Goal: Transaction & Acquisition: Book appointment/travel/reservation

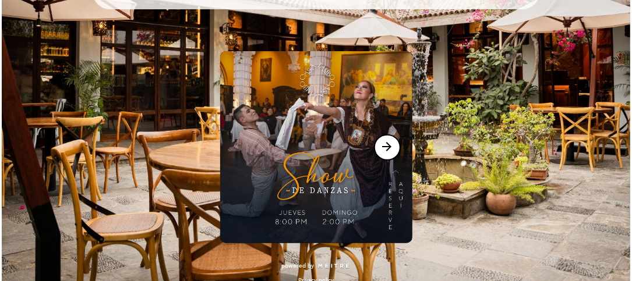
scroll to position [122, 0]
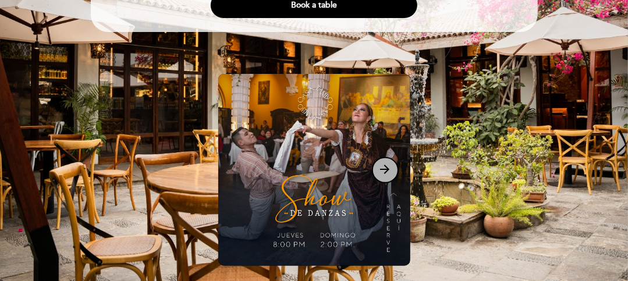
click at [378, 175] on button "arrow_forward" at bounding box center [385, 170] width 27 height 26
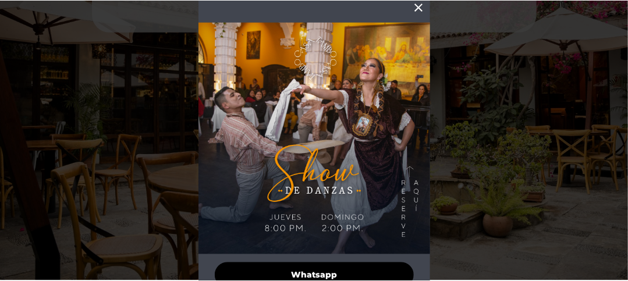
scroll to position [0, 0]
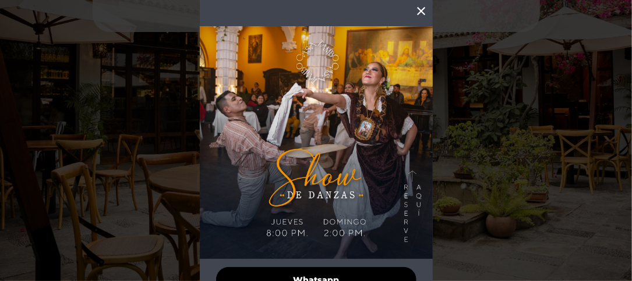
click at [417, 16] on icon "close" at bounding box center [422, 11] width 14 height 14
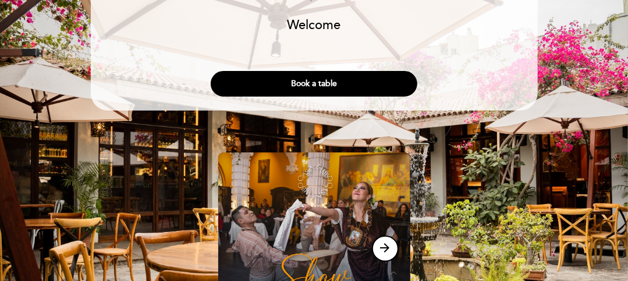
scroll to position [42, 0]
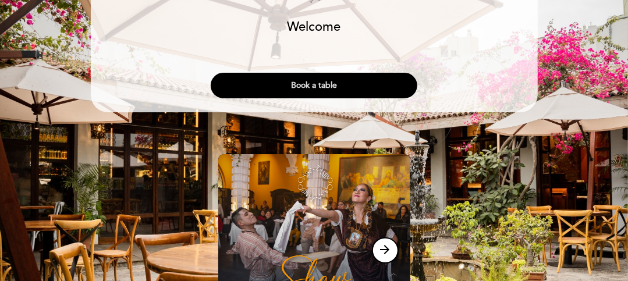
click at [382, 79] on button "Book a table" at bounding box center [314, 86] width 207 height 26
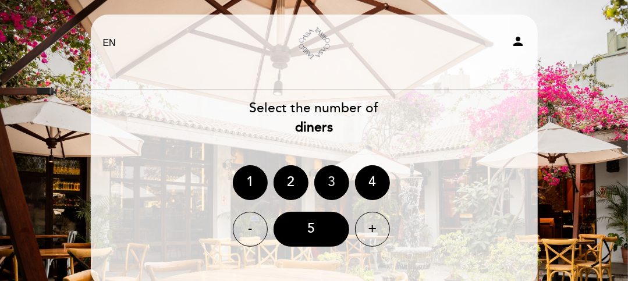
click at [331, 182] on div "3" at bounding box center [331, 182] width 35 height 35
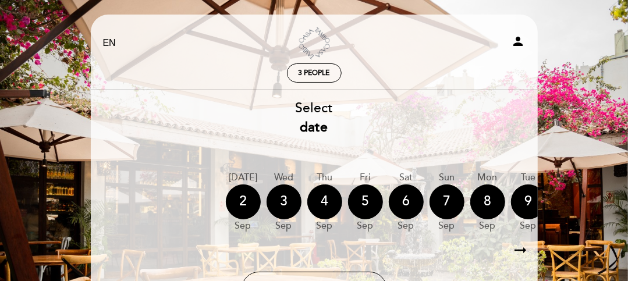
click at [424, 153] on div "Select date [DATE] [DATE] [DATE] [DATE] [DATE] [DATE] [DATE] [DATE] [DATE] Wed" at bounding box center [314, 203] width 448 height 208
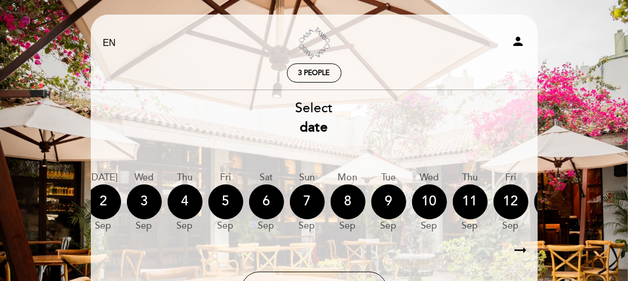
scroll to position [0, 165]
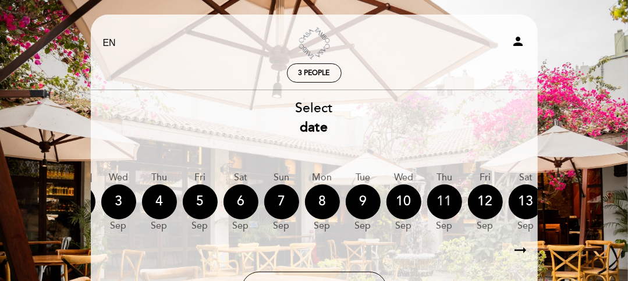
click at [442, 211] on div "11" at bounding box center [444, 202] width 35 height 35
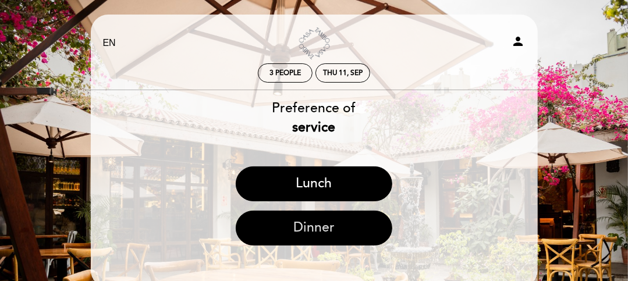
click at [270, 234] on button "Dinner" at bounding box center [314, 228] width 157 height 35
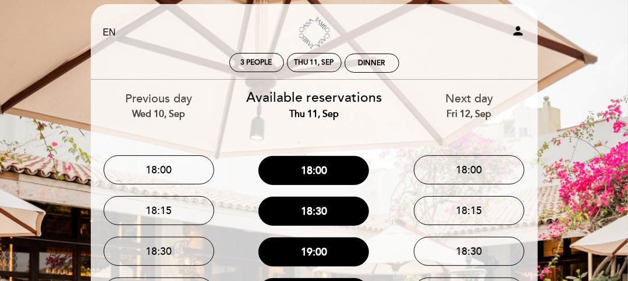
scroll to position [0, 0]
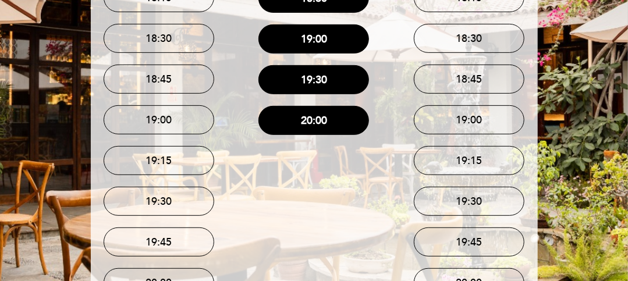
scroll to position [378, 0]
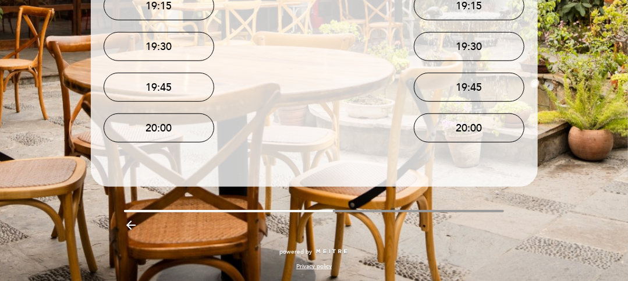
click at [133, 231] on icon "arrow_backward" at bounding box center [131, 225] width 14 height 14
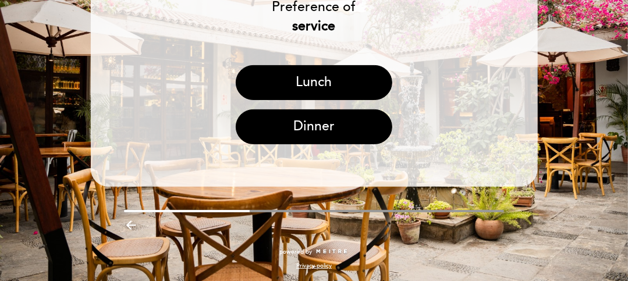
click at [129, 226] on icon "arrow_backward" at bounding box center [131, 225] width 14 height 14
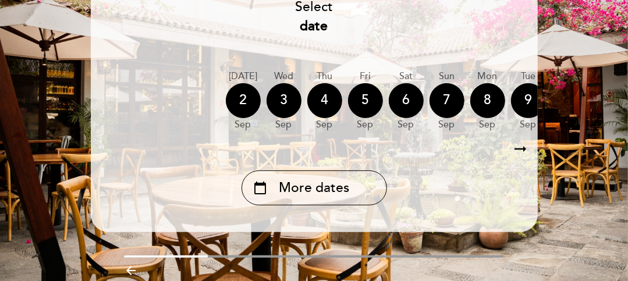
click at [129, 275] on icon "arrow_backward" at bounding box center [131, 271] width 14 height 14
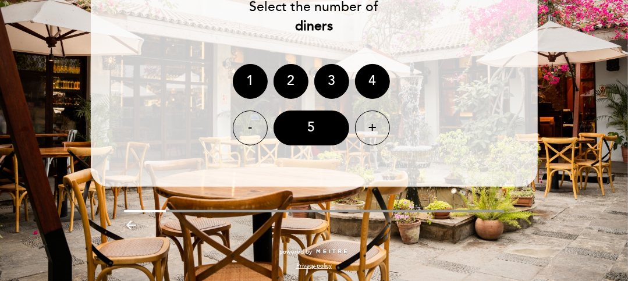
click at [126, 229] on icon "arrow_backward" at bounding box center [131, 225] width 14 height 14
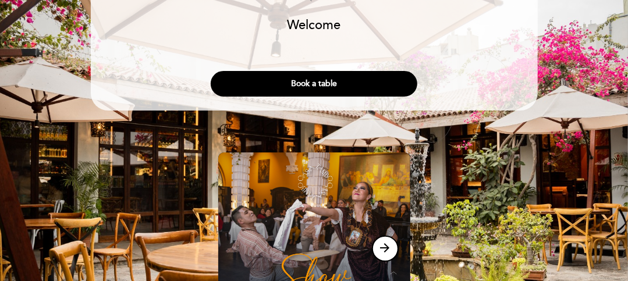
scroll to position [41, 0]
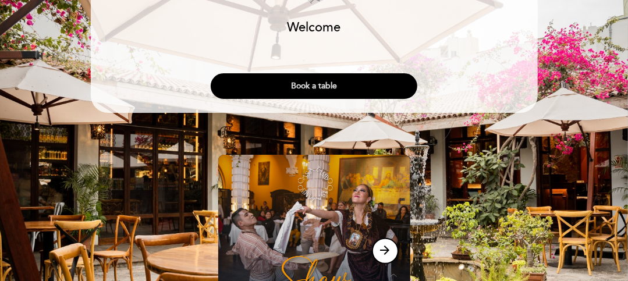
click at [393, 82] on button "Book a table" at bounding box center [314, 86] width 207 height 26
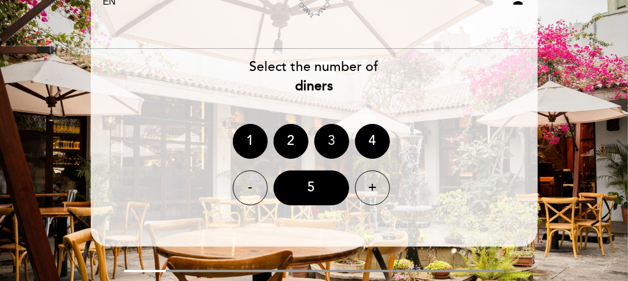
click at [335, 134] on div "3" at bounding box center [331, 141] width 35 height 35
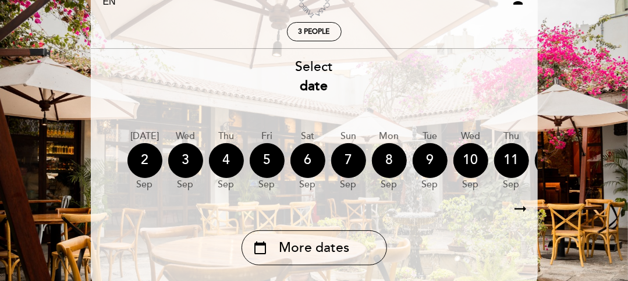
scroll to position [0, 143]
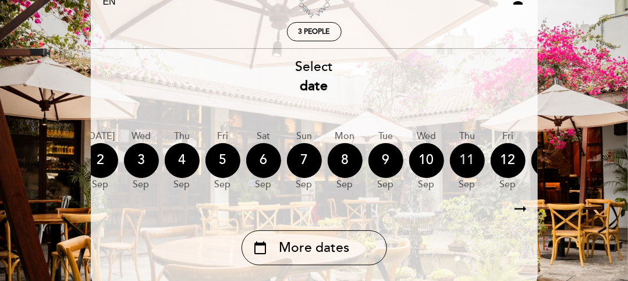
click at [476, 158] on div "11" at bounding box center [467, 160] width 35 height 35
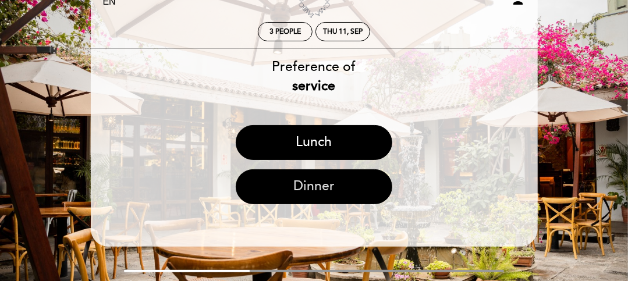
click at [361, 189] on button "Dinner" at bounding box center [314, 186] width 157 height 35
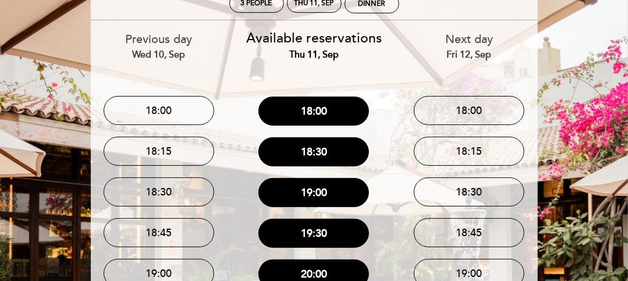
scroll to position [99, 0]
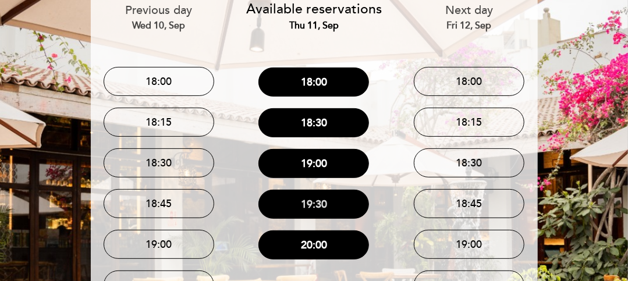
click at [350, 207] on button "19:30" at bounding box center [314, 204] width 111 height 29
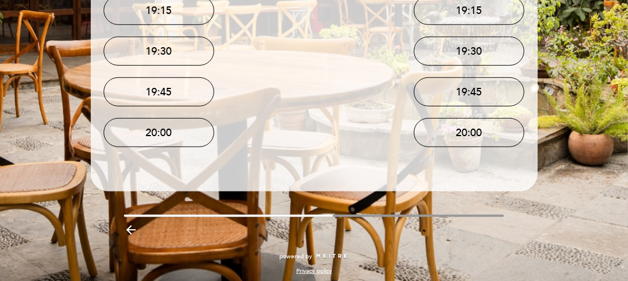
click at [131, 233] on icon "arrow_backward" at bounding box center [131, 230] width 14 height 14
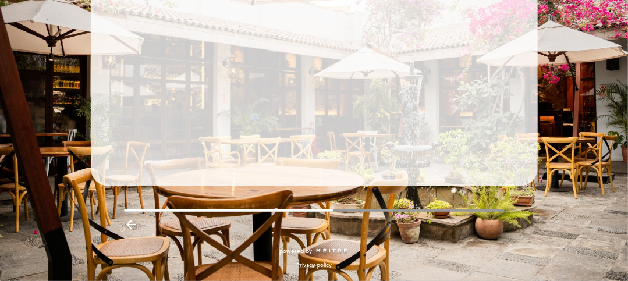
scroll to position [101, 0]
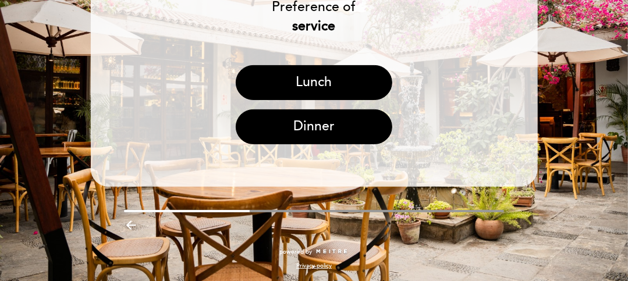
click at [135, 231] on icon "arrow_backward" at bounding box center [131, 225] width 14 height 14
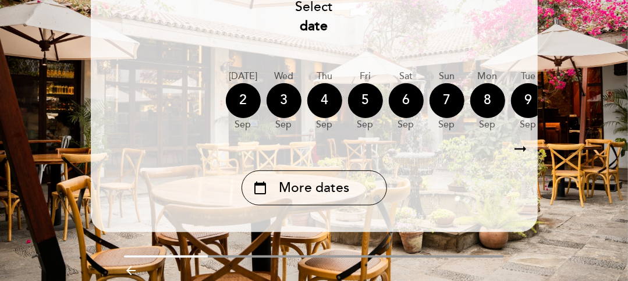
click at [132, 277] on icon "arrow_backward" at bounding box center [131, 271] width 14 height 14
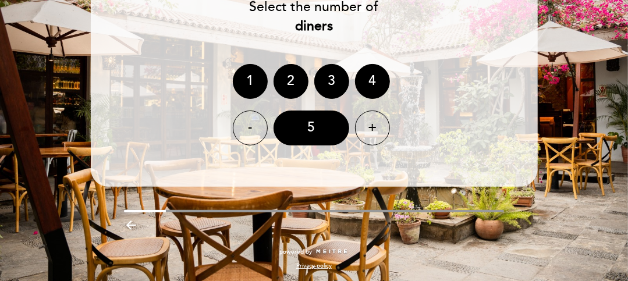
click at [117, 257] on div "Privacy policy" at bounding box center [314, 263] width 465 height 14
click at [131, 228] on icon "arrow_backward" at bounding box center [131, 225] width 14 height 14
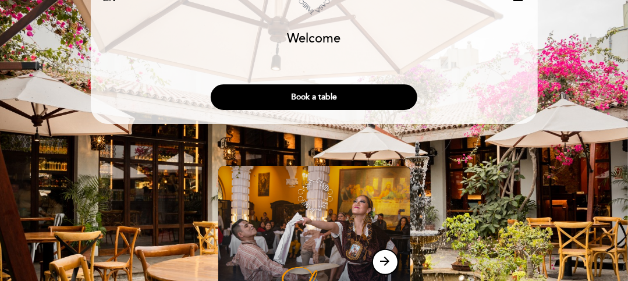
scroll to position [0, 0]
